Goal: Complete application form

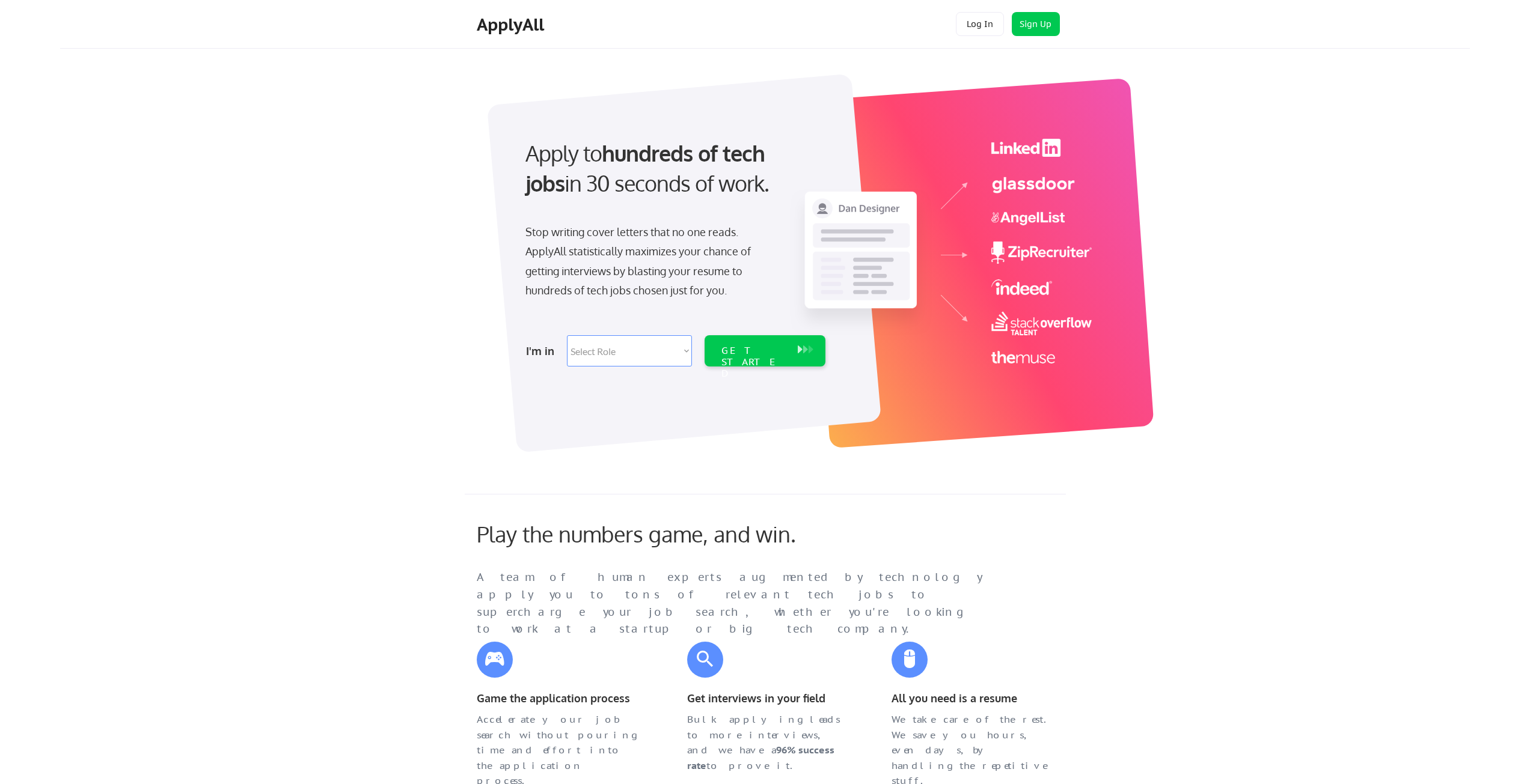
click at [660, 358] on select "Select Role Software Engineering Product Management Customer Success Sales UI/U…" at bounding box center [629, 351] width 125 height 31
select select ""data_science___analytics""
click at [567, 335] on select "Select Role Software Engineering Product Management Customer Success Sales UI/U…" at bounding box center [629, 351] width 125 height 31
select select ""data_science___analytics""
click at [759, 346] on div "GET STARTED" at bounding box center [754, 362] width 64 height 35
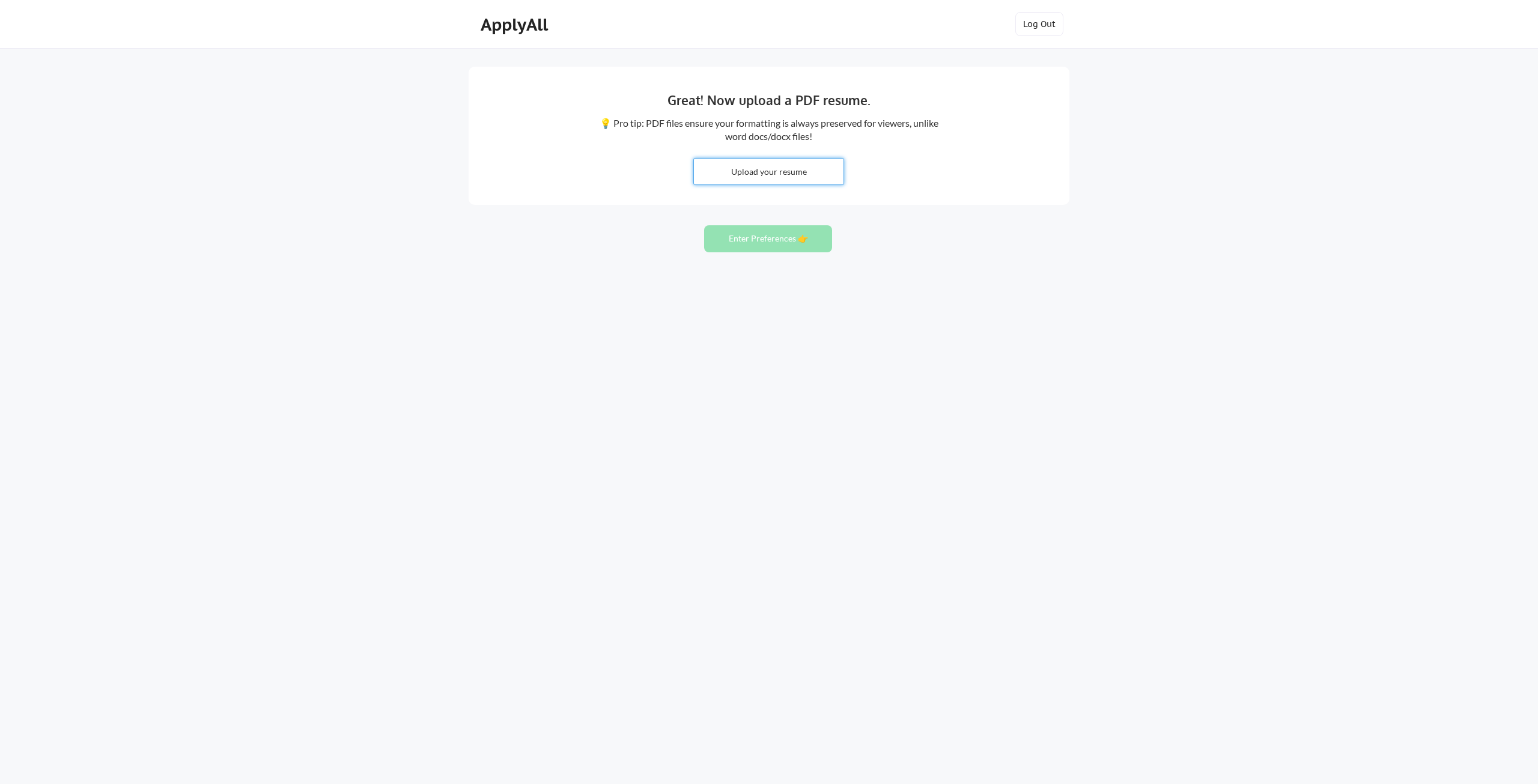
click at [793, 175] on input "file" at bounding box center [769, 172] width 149 height 26
type input "C:\fakepath\[PERSON_NAME].pdf"
click at [775, 240] on button "Enter Preferences 👉" at bounding box center [767, 239] width 128 height 27
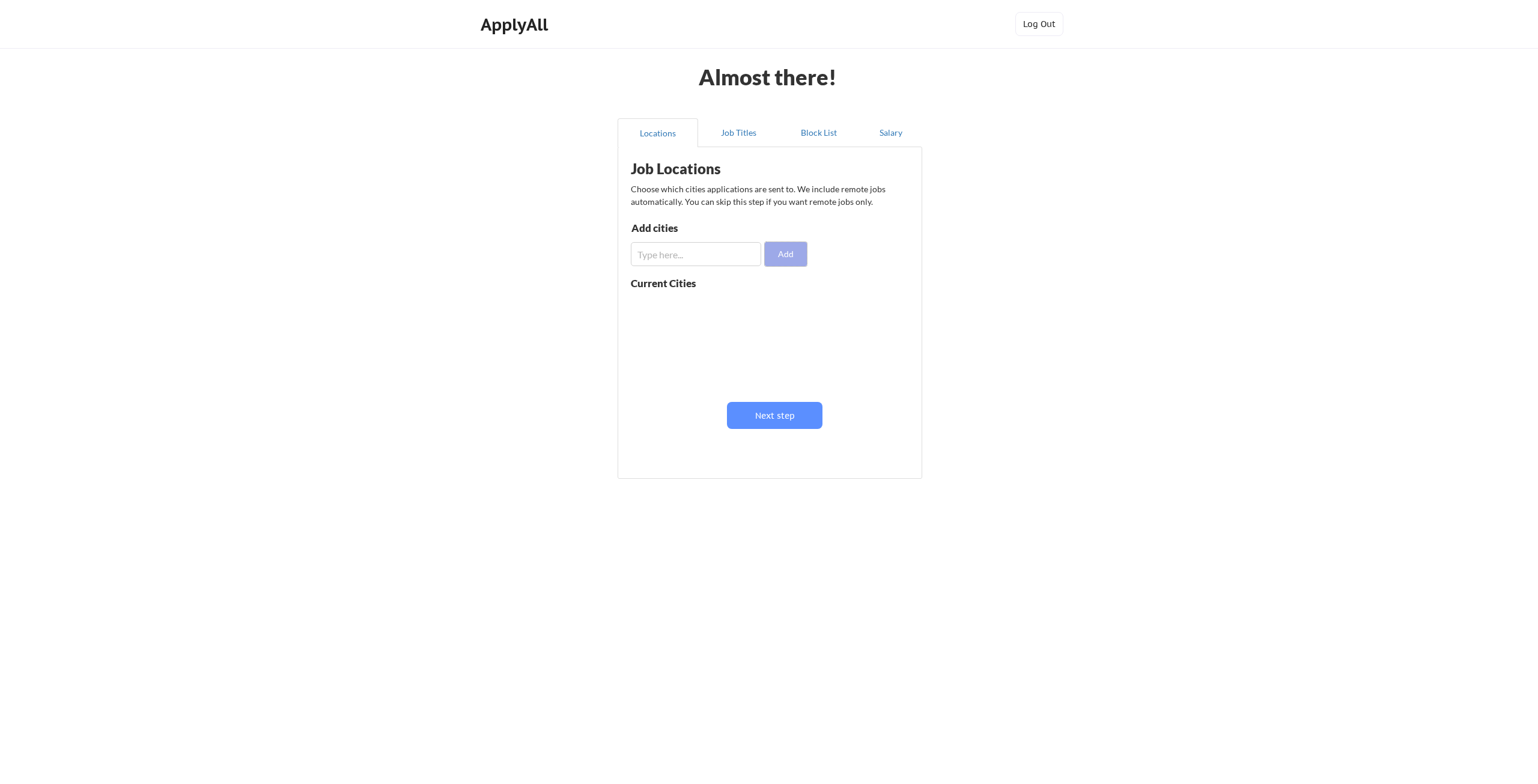
click at [782, 251] on button "Add" at bounding box center [786, 254] width 42 height 24
click at [679, 248] on input "input" at bounding box center [696, 254] width 130 height 24
type input "Salt Lake City"
click at [792, 264] on button "Add" at bounding box center [786, 254] width 42 height 24
click at [725, 261] on input "input" at bounding box center [696, 254] width 130 height 24
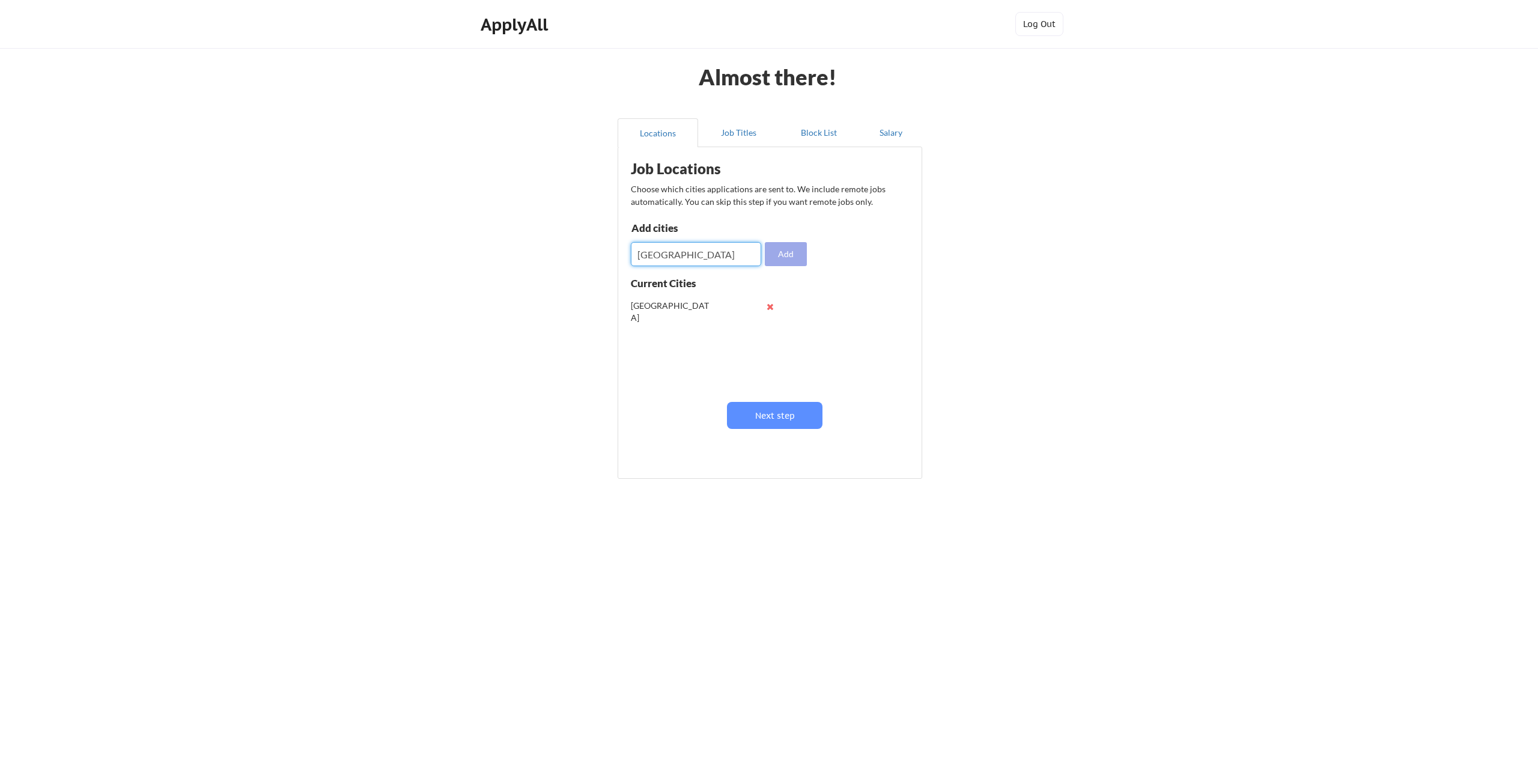
type input "Los Angeles"
click at [776, 252] on button "Add" at bounding box center [786, 254] width 42 height 24
click at [718, 260] on input "input" at bounding box center [696, 254] width 130 height 24
type input "Remote"
click at [793, 247] on button "Add" at bounding box center [786, 254] width 42 height 24
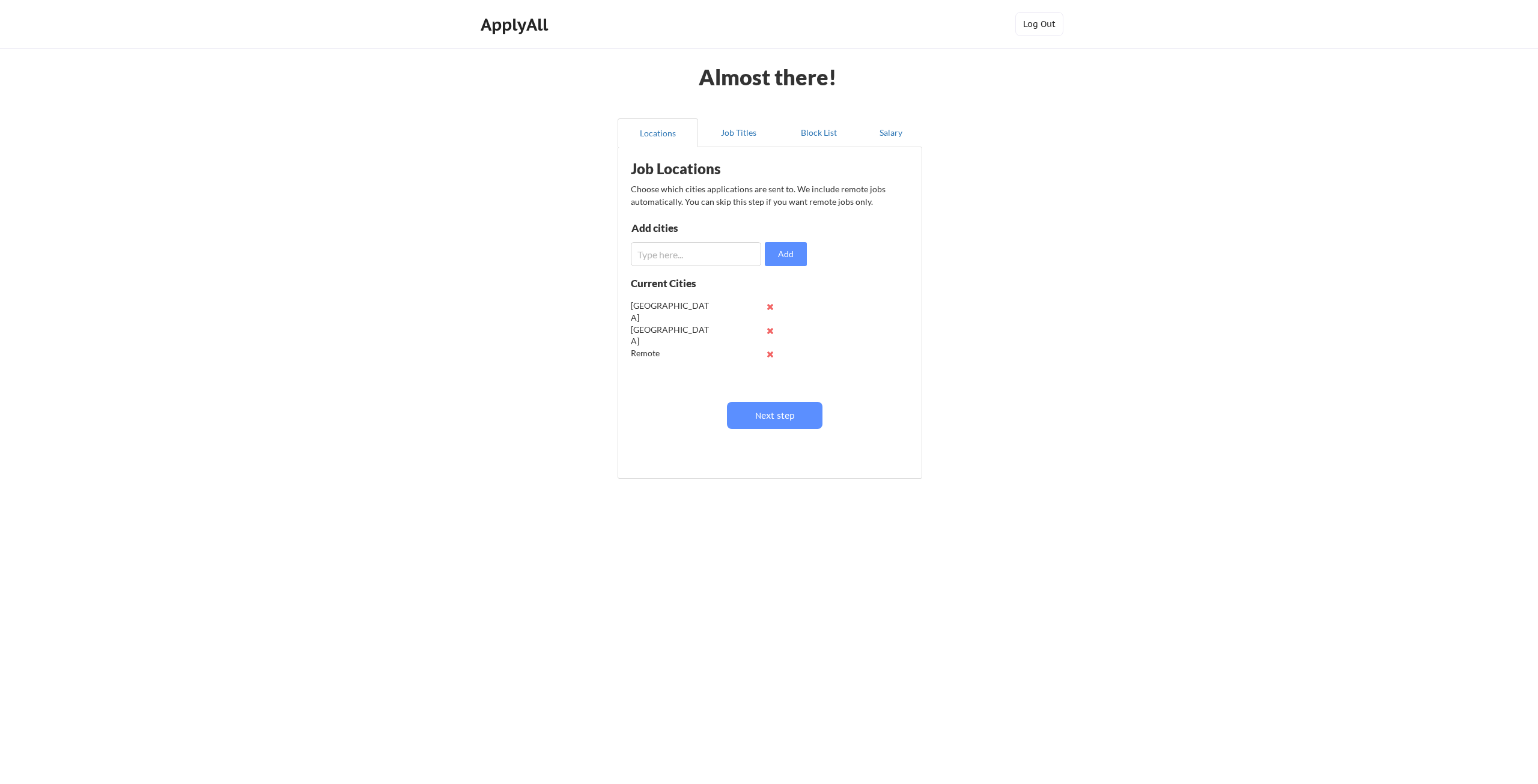
click at [721, 253] on input "input" at bounding box center [696, 254] width 130 height 24
click at [655, 255] on input "input" at bounding box center [696, 254] width 130 height 24
type input "San Francisco"
click at [781, 252] on button "Add" at bounding box center [786, 254] width 42 height 24
click at [724, 262] on input "input" at bounding box center [696, 254] width 130 height 24
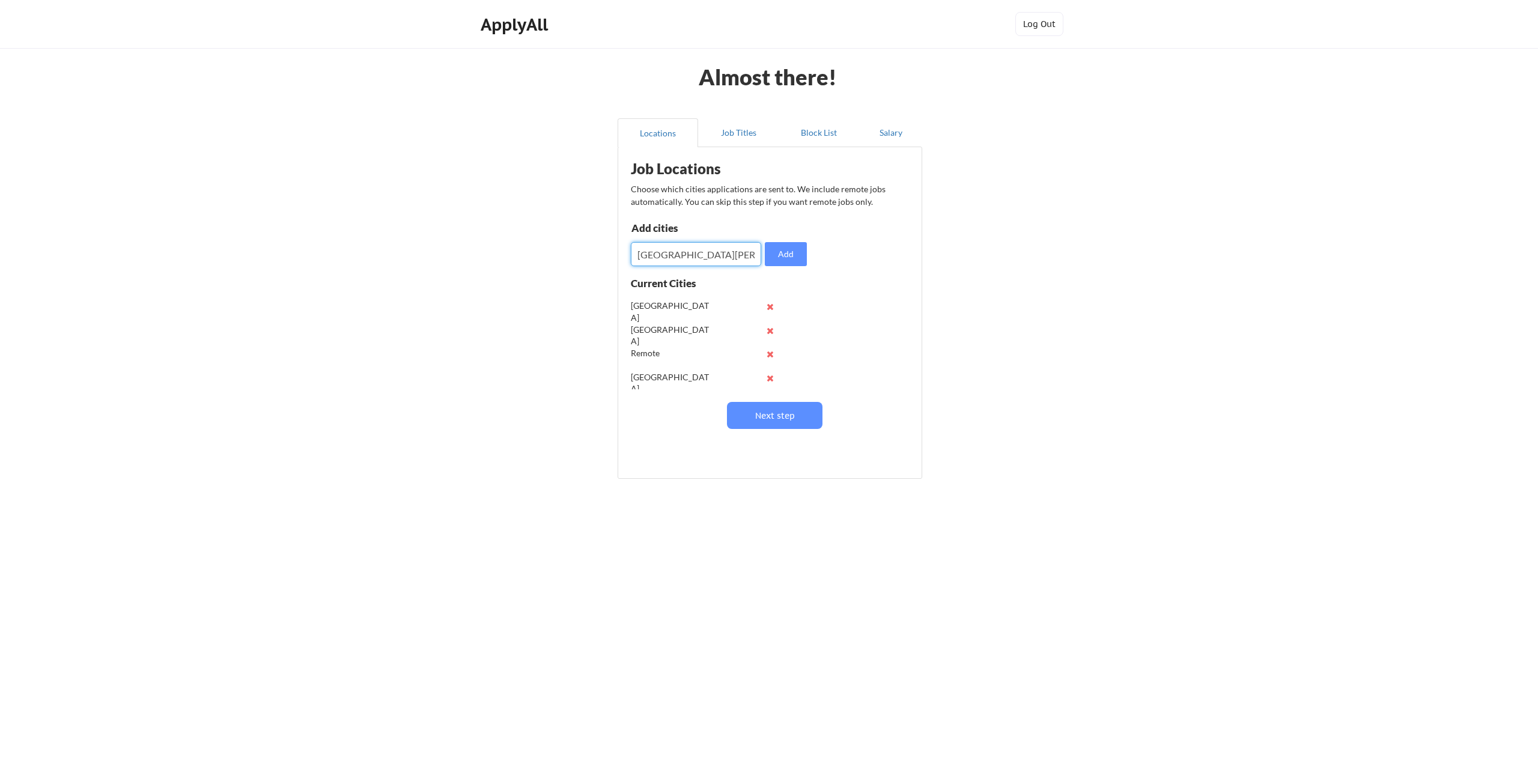
type input "San Jose"
click at [783, 255] on button "Add" at bounding box center [786, 254] width 42 height 24
click at [786, 409] on button "Next step" at bounding box center [774, 415] width 96 height 27
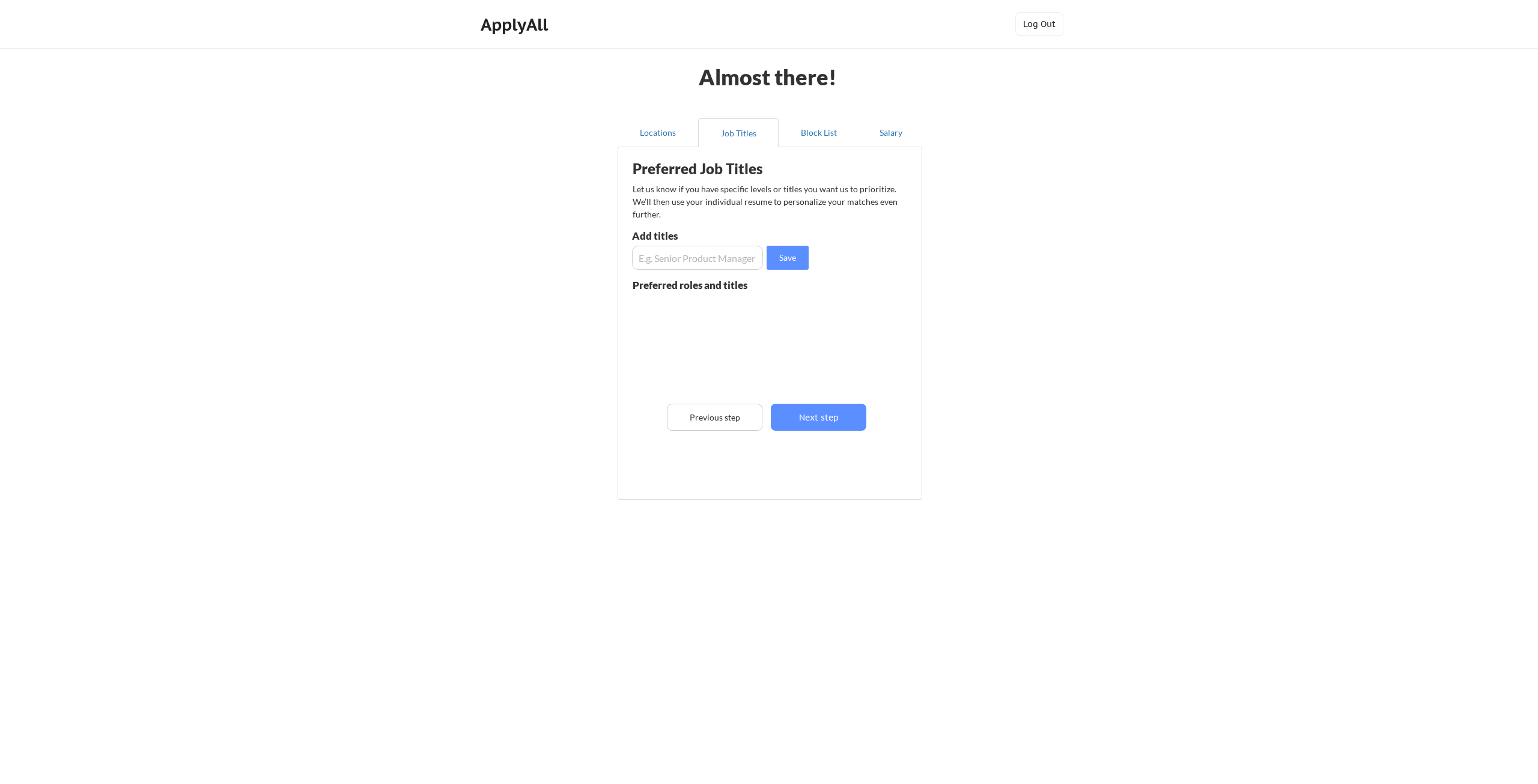
click at [704, 255] on input "input" at bounding box center [698, 257] width 131 height 24
type input "Data Analyst"
click at [789, 263] on button "Save" at bounding box center [788, 257] width 42 height 24
click at [714, 259] on input "input" at bounding box center [698, 257] width 131 height 24
type input "Senior Data Analyst"
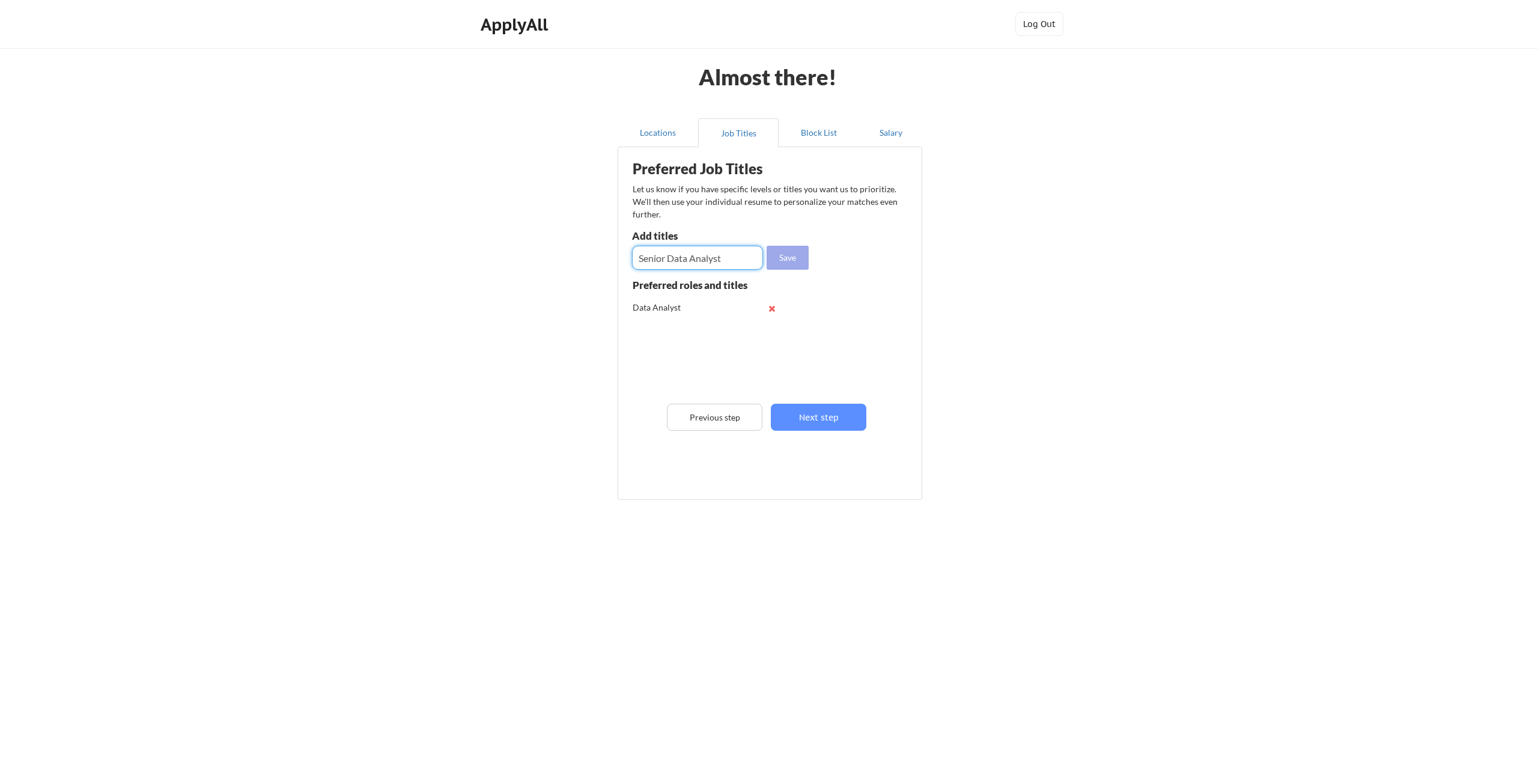
click at [780, 256] on button "Save" at bounding box center [788, 257] width 42 height 24
click at [697, 261] on input "input" at bounding box center [698, 257] width 131 height 24
type input "Data Operations Analyst"
drag, startPoint x: 816, startPoint y: 264, endPoint x: 801, endPoint y: 259, distance: 15.8
click at [816, 262] on div "Preferred Job Titles Let us know if you have specific levels or titles you want…" at bounding box center [772, 320] width 296 height 335
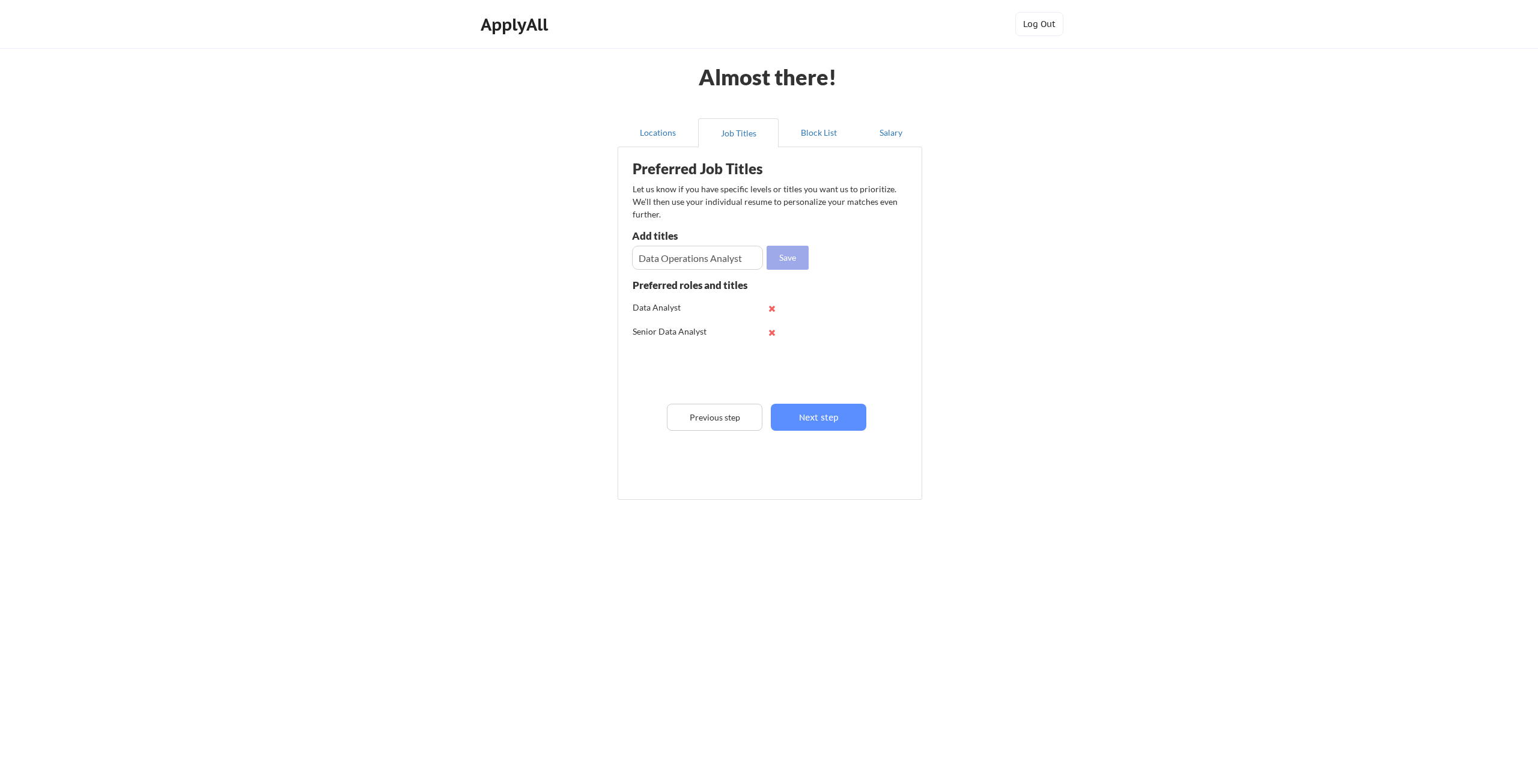
click at [801, 259] on button "Save" at bounding box center [788, 257] width 42 height 24
click at [679, 259] on input "input" at bounding box center [698, 257] width 131 height 24
type input "Data Operations Manager"
click at [816, 258] on div "Preferred Job Titles Let us know if you have specific levels or titles you want…" at bounding box center [772, 320] width 296 height 335
drag, startPoint x: 754, startPoint y: 254, endPoint x: 780, endPoint y: 254, distance: 26.0
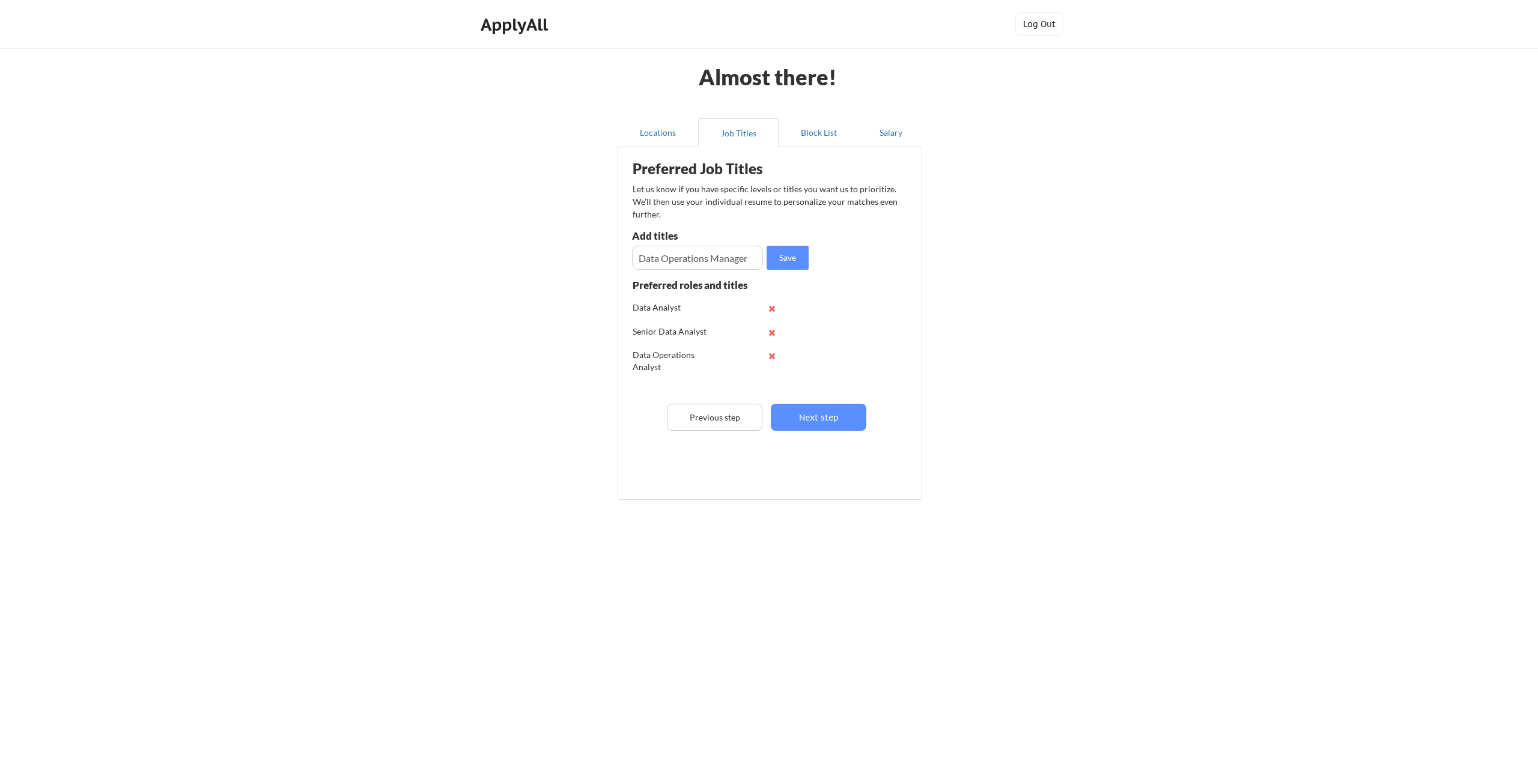
click at [756, 254] on input "input" at bounding box center [698, 257] width 131 height 24
click at [780, 254] on button "Save" at bounding box center [788, 257] width 42 height 24
click at [697, 257] on input "input" at bounding box center [698, 257] width 131 height 24
type input "Bioinformatics Analyst"
click at [790, 259] on button "Save" at bounding box center [788, 257] width 42 height 24
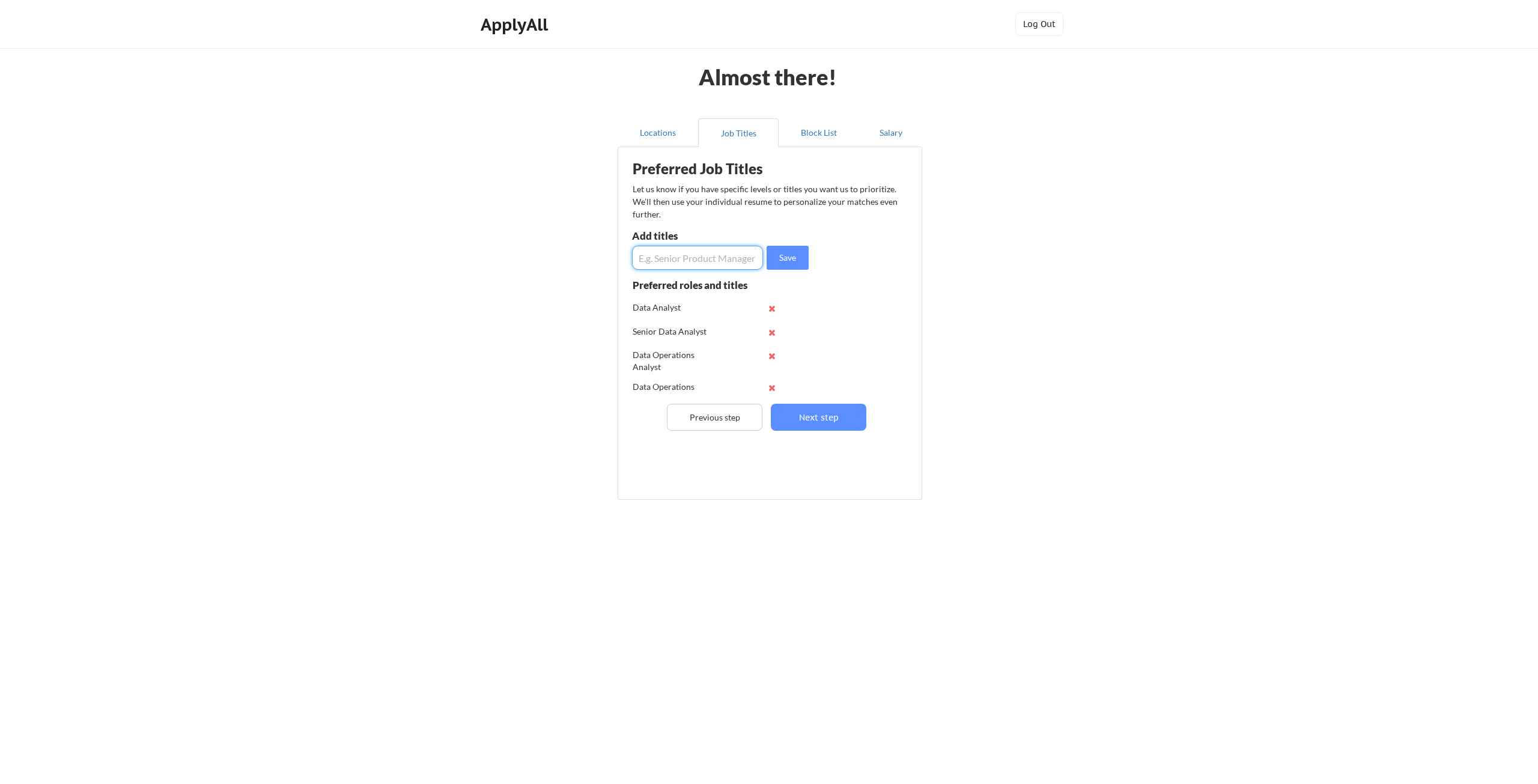
click at [715, 261] on input "input" at bounding box center [698, 257] width 131 height 24
type input "Computational Biologist"
click at [782, 256] on button "Save" at bounding box center [788, 257] width 42 height 24
click at [811, 414] on button "Next step" at bounding box center [819, 417] width 96 height 27
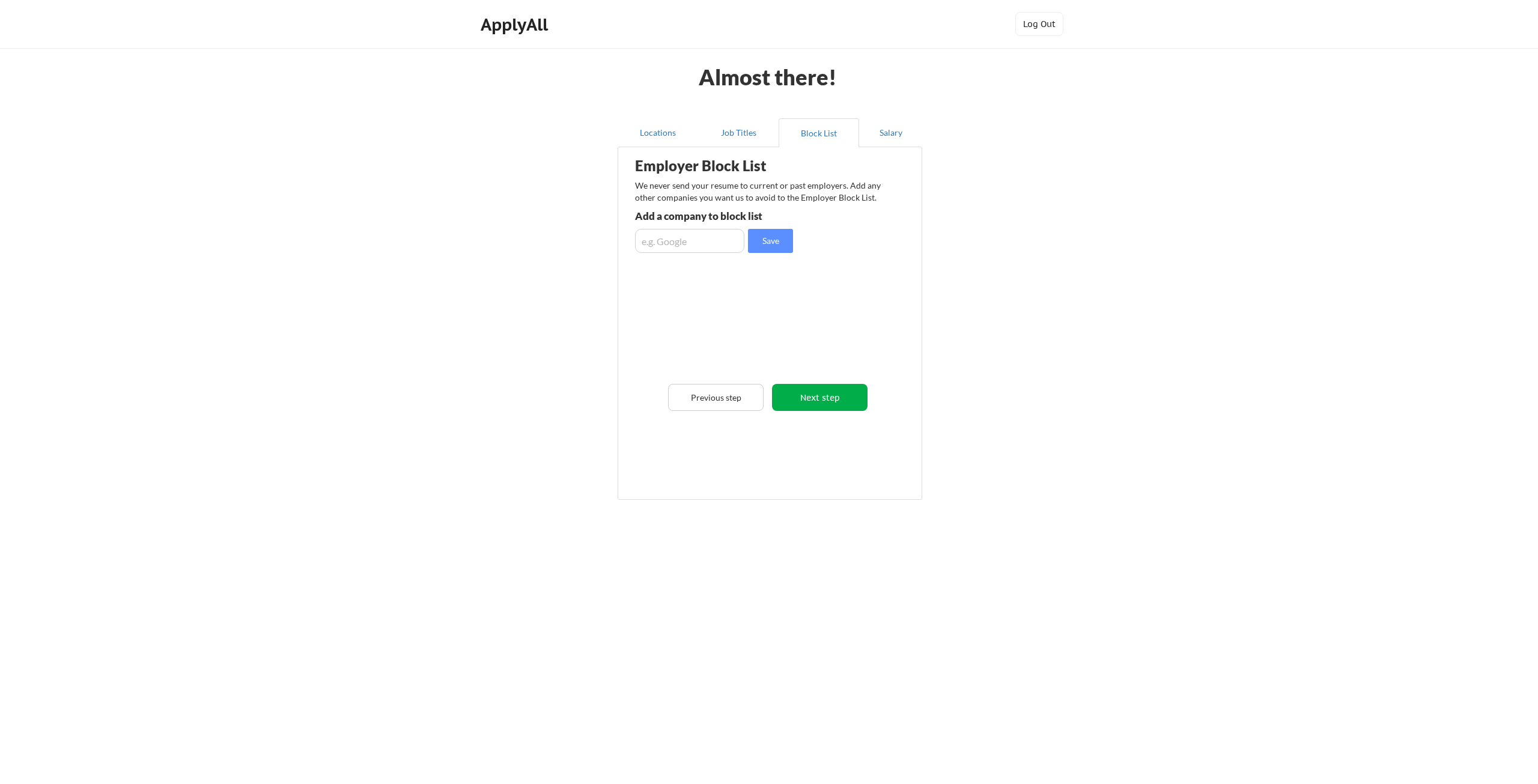
click at [827, 393] on button "Next step" at bounding box center [819, 398] width 96 height 27
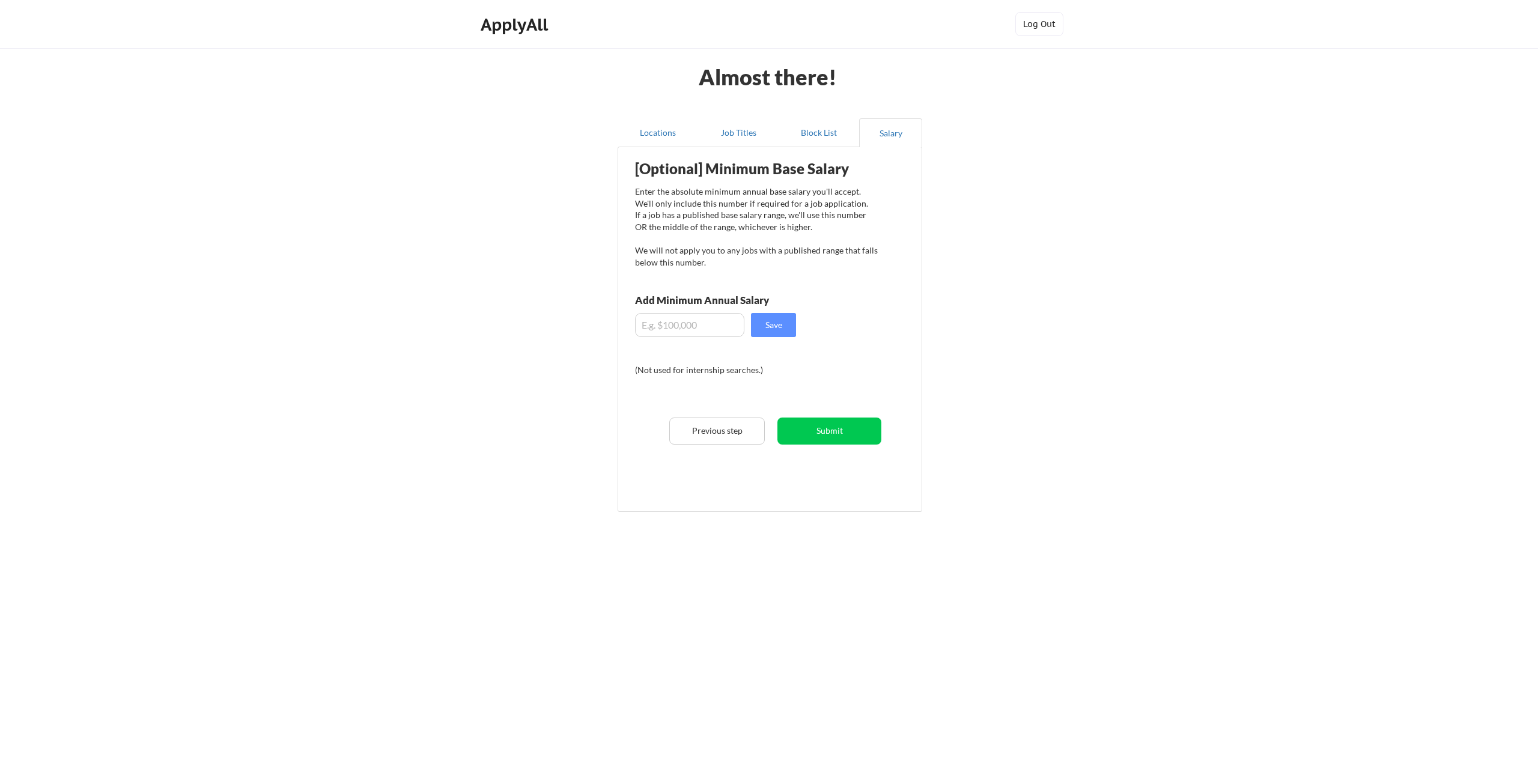
click at [725, 327] on input "input" at bounding box center [690, 325] width 109 height 24
type input "$90,000"
click at [768, 329] on button "Save" at bounding box center [773, 325] width 45 height 24
click at [822, 430] on button "Submit" at bounding box center [829, 431] width 104 height 27
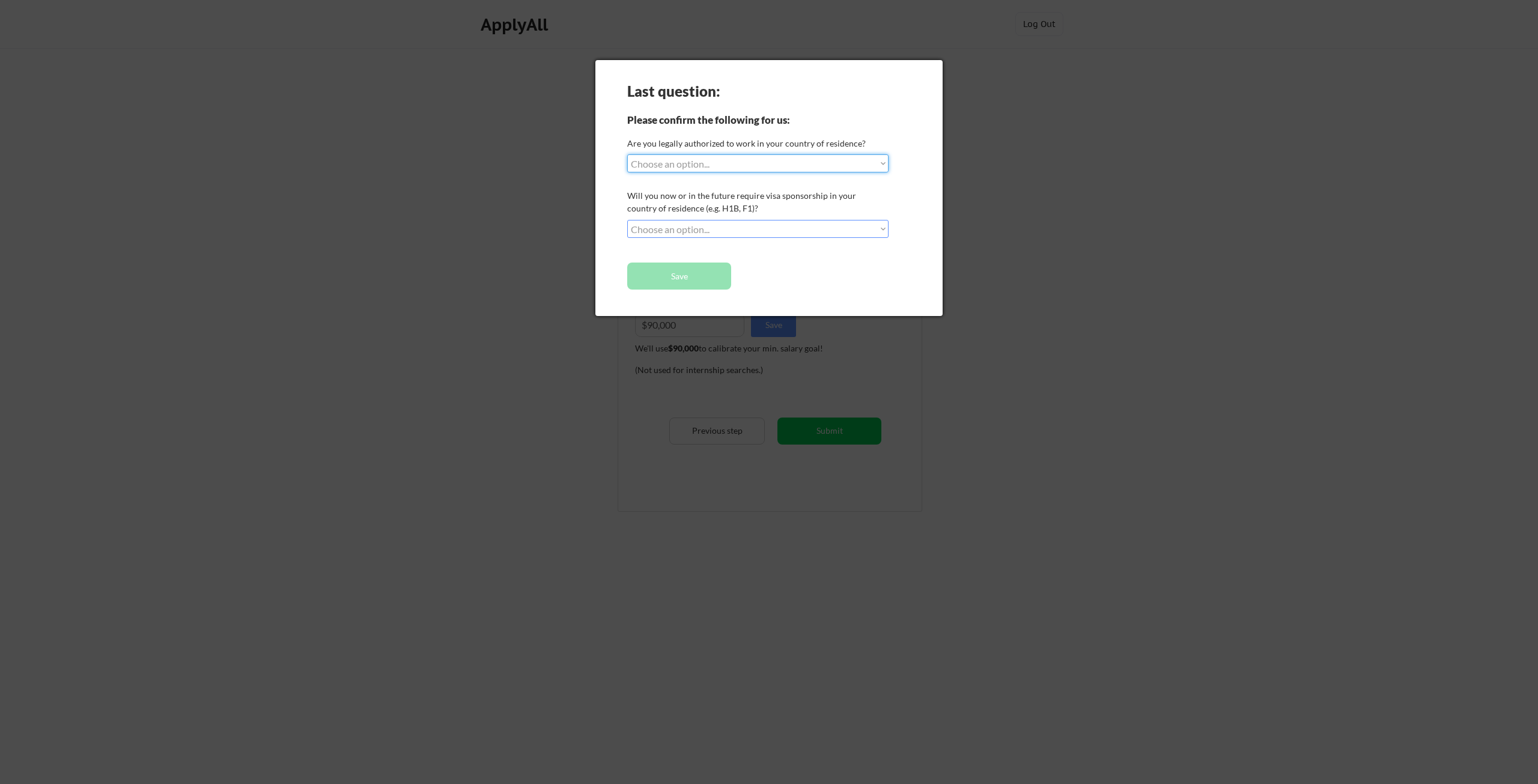
click at [757, 164] on select "Choose an option... Yes, I am a US Citizen Yes, I am a Canadian Citizen Yes, I …" at bounding box center [758, 163] width 261 height 18
select select ""yes__i_am_a_us_citizen""
click at [627, 154] on select "Choose an option... Yes, I am a US Citizen Yes, I am a Canadian Citizen Yes, I …" at bounding box center [758, 163] width 261 height 18
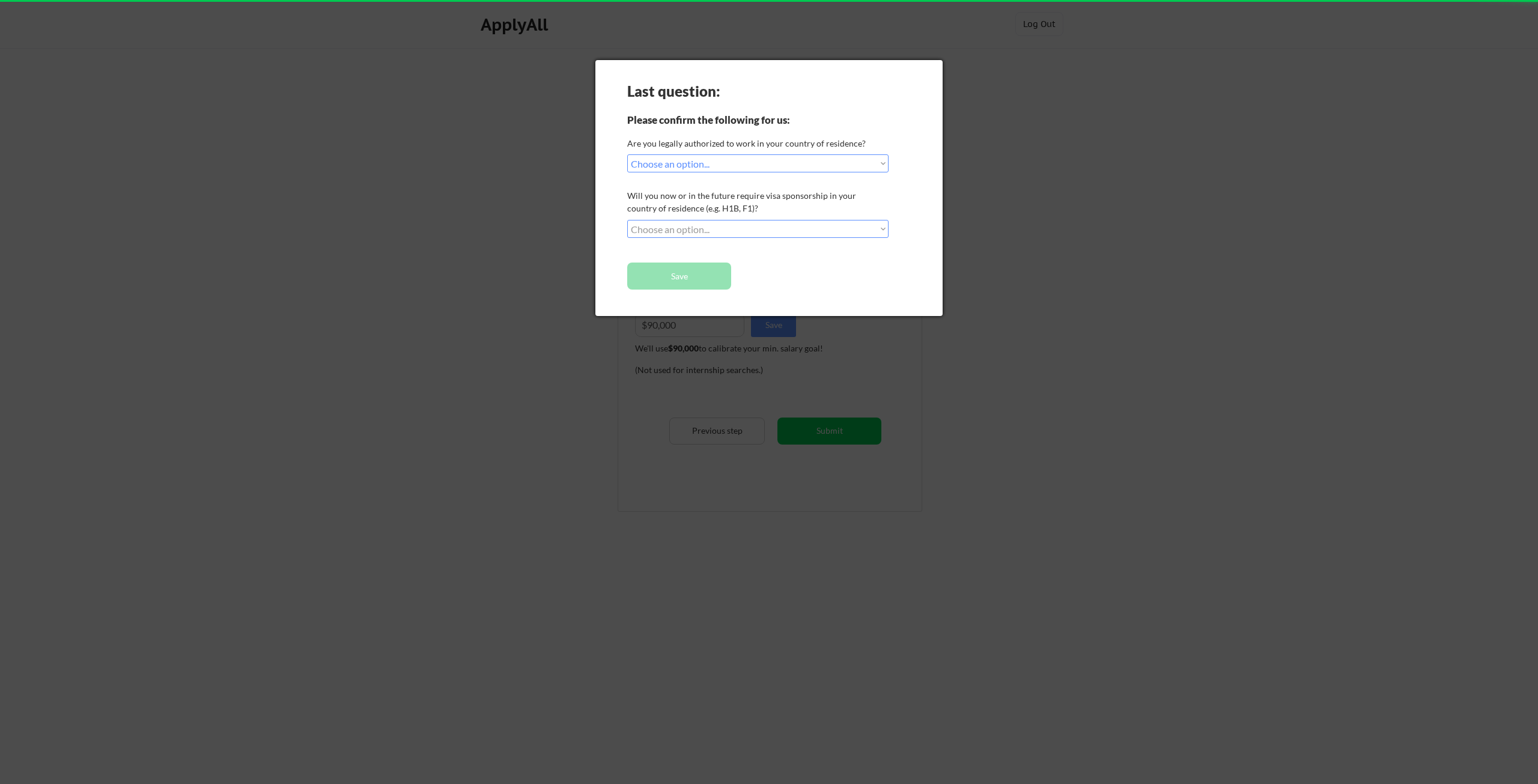
click at [756, 230] on select "Choose an option... No, I will not need sponsorship Yes, I will need sponsorship" at bounding box center [758, 228] width 261 height 18
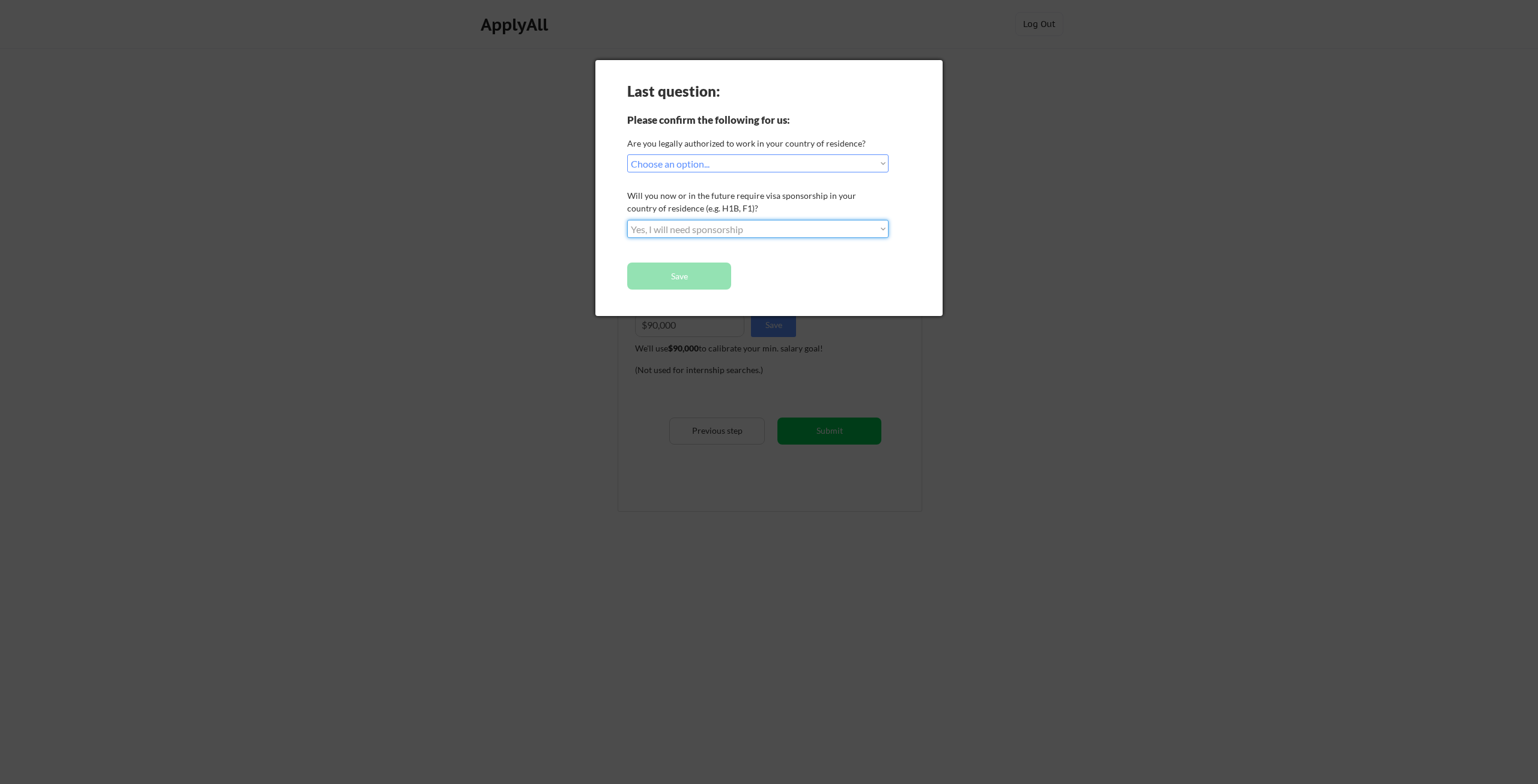
click at [627, 220] on select "Choose an option... No, I will not need sponsorship Yes, I will need sponsorship" at bounding box center [758, 228] width 261 height 18
click at [727, 230] on select "Choose an option... No, I will not need sponsorship Yes, I will need sponsorship" at bounding box center [758, 228] width 261 height 18
select select ""no__i_will_not_need_sponsorship""
click at [627, 220] on select "Choose an option... No, I will not need sponsorship Yes, I will need sponsorship" at bounding box center [758, 228] width 261 height 18
click at [699, 270] on button "Save" at bounding box center [679, 276] width 104 height 27
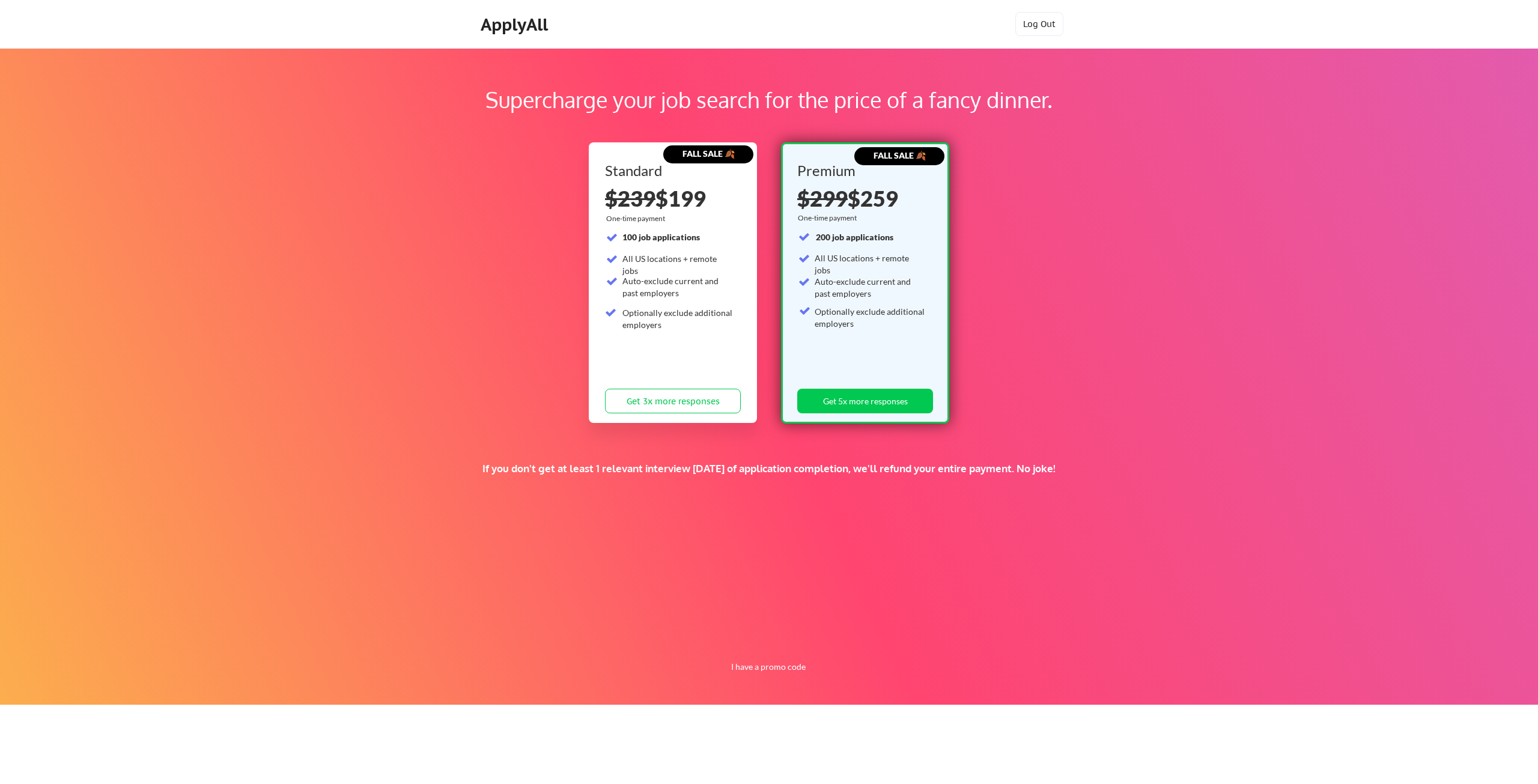
drag, startPoint x: 1077, startPoint y: 469, endPoint x: 433, endPoint y: 473, distance: 644.0
click at [433, 474] on div "If you don't get at least 1 relevant interview within 1 month of application co…" at bounding box center [769, 468] width 1121 height 13
click at [479, 464] on div "If you don't get at least 1 relevant interview within 1 month of application co…" at bounding box center [769, 468] width 1121 height 13
